Goal: Check status: Check status

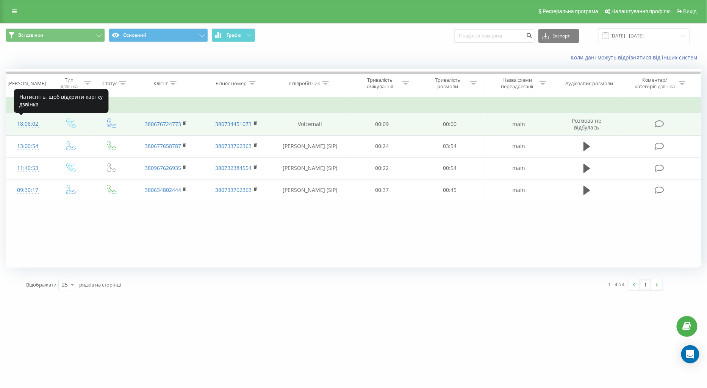
click at [28, 128] on div "18:06:02" at bounding box center [28, 124] width 28 height 15
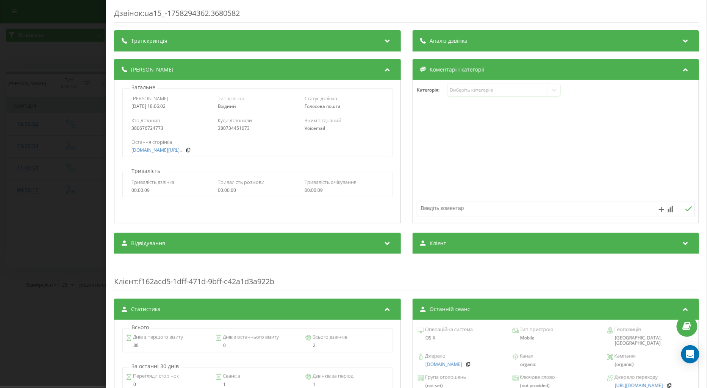
click at [79, 227] on div "Дзвінок : ua15_-1758294362.3680582 Транскрипція Для AI-аналізу майбутніх дзвінк…" at bounding box center [353, 194] width 707 height 388
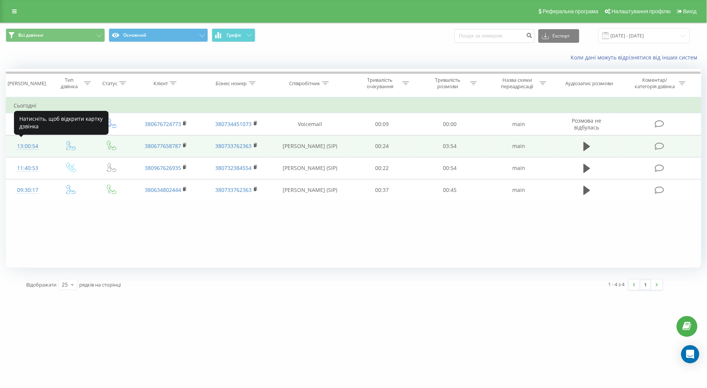
click at [31, 147] on div "13:00:54" at bounding box center [28, 146] width 28 height 15
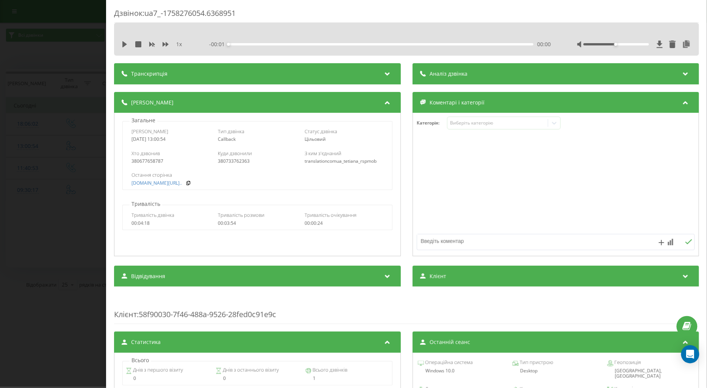
click at [52, 234] on div "Дзвінок : ua7_-1758276054.6368951 1 x - 00:01 00:00 00:00 Транскрипція Для AI-а…" at bounding box center [353, 194] width 707 height 388
